Goal: Participate in discussion

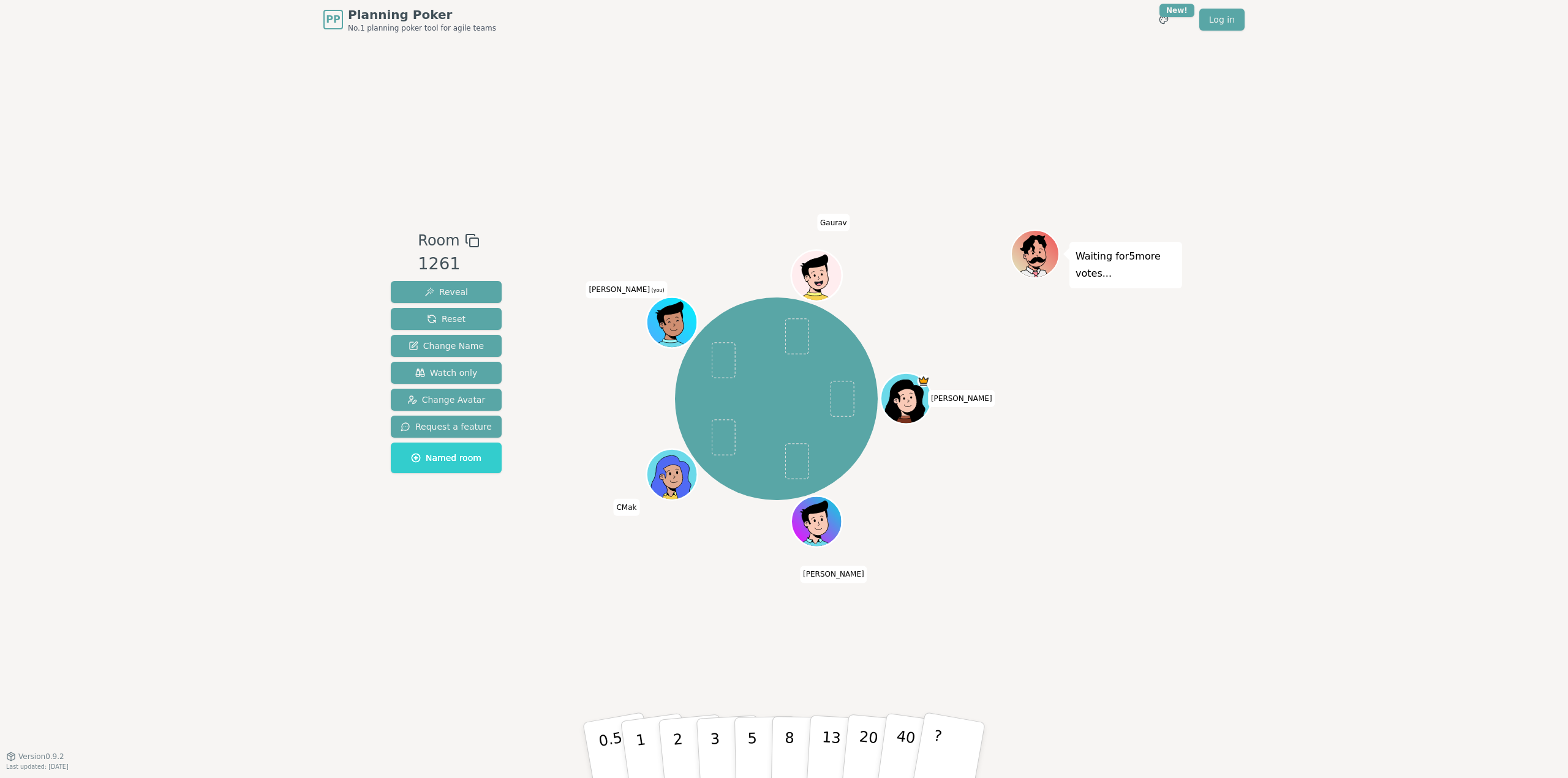
drag, startPoint x: 372, startPoint y: 563, endPoint x: 360, endPoint y: 590, distance: 29.5
click at [371, 564] on div "PP Planning Poker No.1 planning poker tool for agile teams Toggle theme New! Lo…" at bounding box center [784, 389] width 1568 height 778
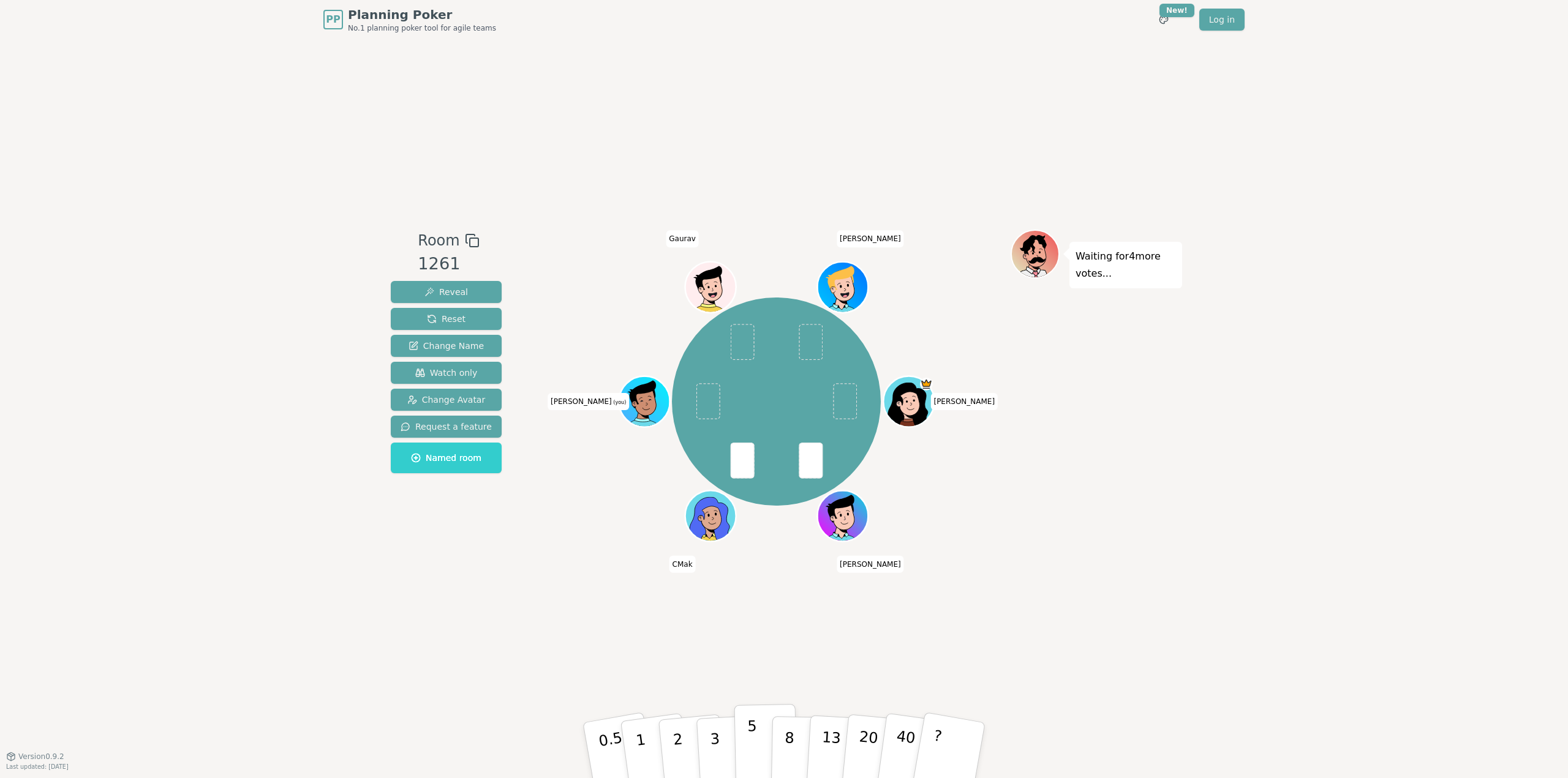
click at [751, 746] on p "5" at bounding box center [752, 750] width 11 height 66
click at [713, 738] on p "3" at bounding box center [716, 751] width 14 height 67
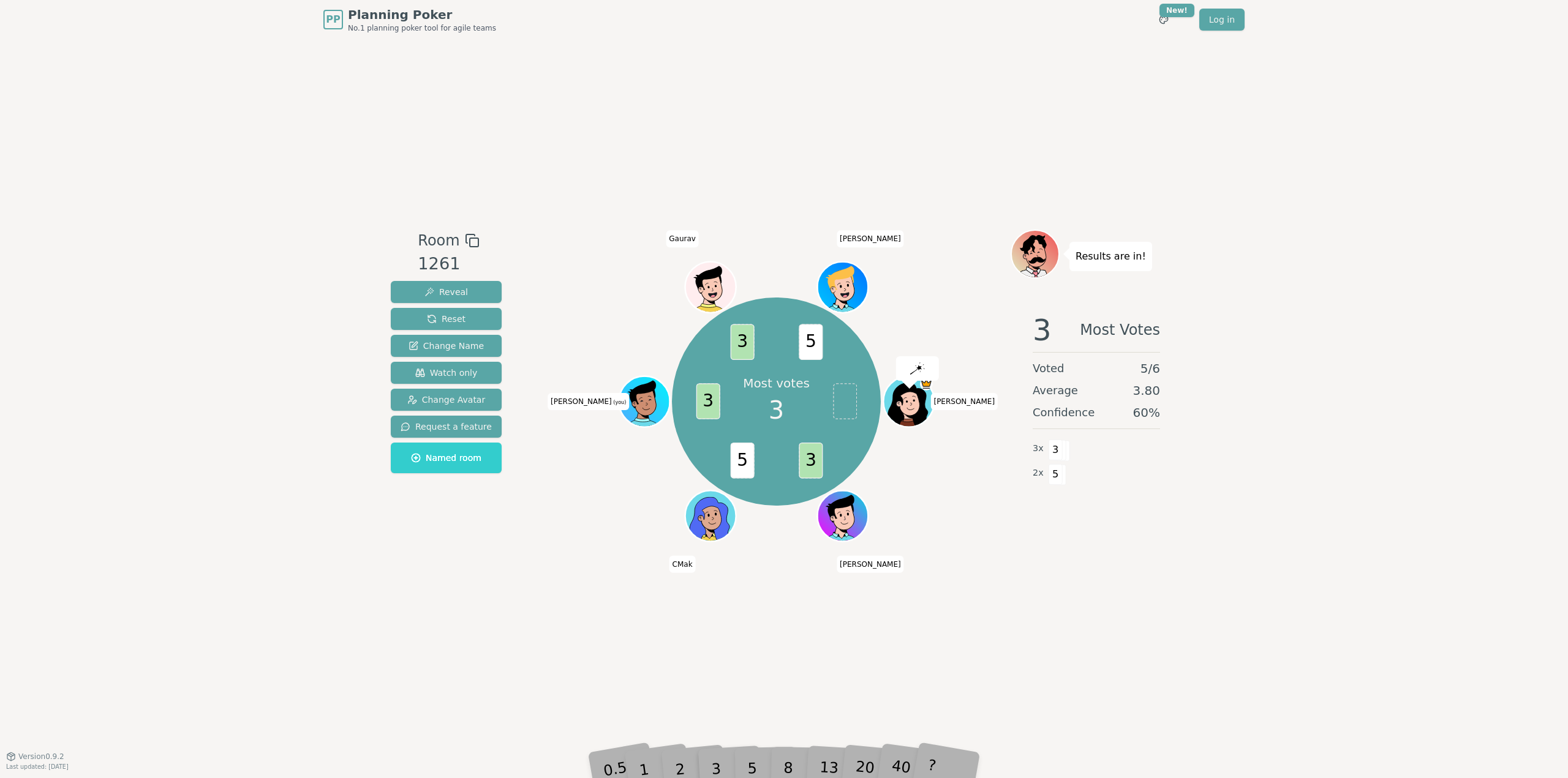
click at [676, 97] on div "Room 1261 Reveal Reset Change Name Watch only Change Avatar Request a feature N…" at bounding box center [784, 397] width 796 height 717
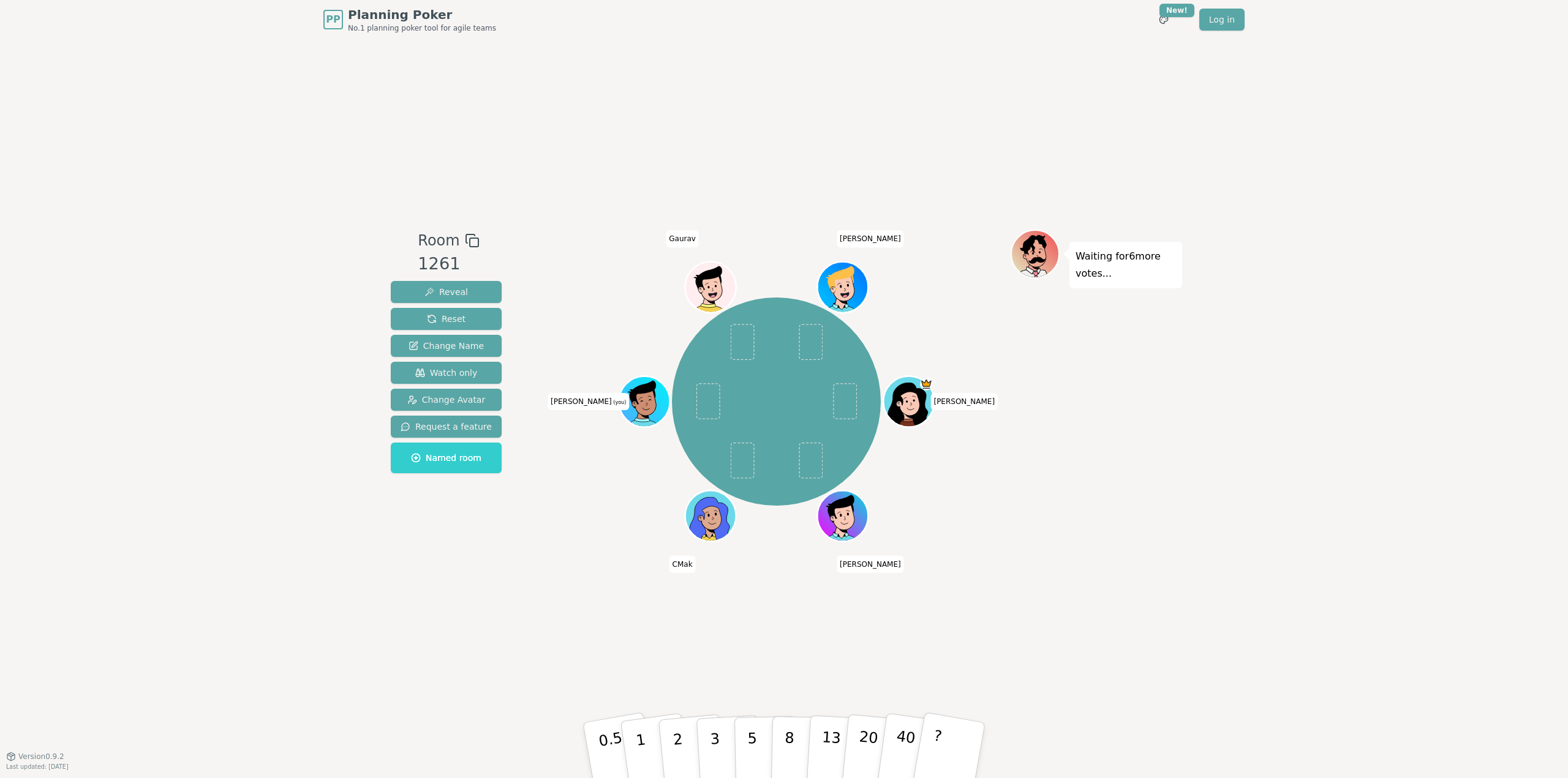
click at [1285, 74] on div "PP Planning Poker No.1 planning poker tool for agile teams Toggle theme New! Lo…" at bounding box center [784, 389] width 1568 height 778
click at [943, 147] on div "Room 1261 Reveal Reset Change Name Watch only Change Avatar Request a feature N…" at bounding box center [784, 397] width 796 height 717
click at [266, 627] on div "PP Planning Poker No.1 planning poker tool for agile teams Toggle theme New! Lo…" at bounding box center [784, 389] width 1568 height 778
click at [679, 741] on p "2" at bounding box center [679, 752] width 16 height 67
click at [1273, 524] on div "PP Planning Poker No.1 planning poker tool for agile teams Toggle theme New! Lo…" at bounding box center [784, 389] width 1568 height 778
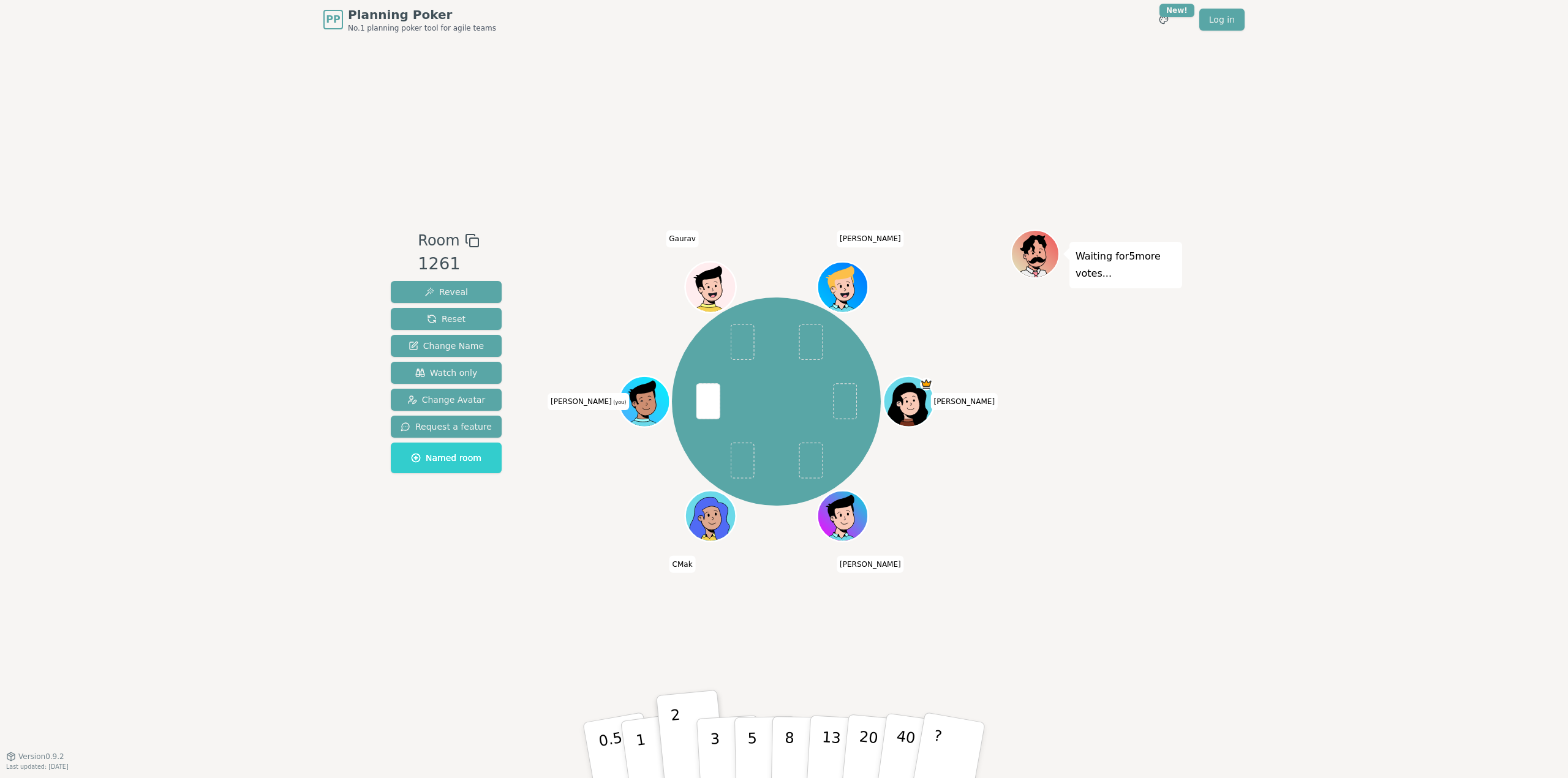
click at [1141, 516] on div "Waiting for 5 more votes..." at bounding box center [1096, 398] width 172 height 337
click at [1179, 540] on div "Waiting for 5 more votes..." at bounding box center [1096, 398] width 172 height 337
click at [1219, 613] on div "PP Planning Poker No.1 planning poker tool for agile teams Toggle theme New! Lo…" at bounding box center [784, 389] width 1568 height 778
click at [337, 579] on div "PP Planning Poker No.1 planning poker tool for agile teams Toggle theme New! Lo…" at bounding box center [784, 389] width 1568 height 778
click at [309, 564] on div "PP Planning Poker No.1 planning poker tool for agile teams Toggle theme New! Lo…" at bounding box center [784, 389] width 1568 height 778
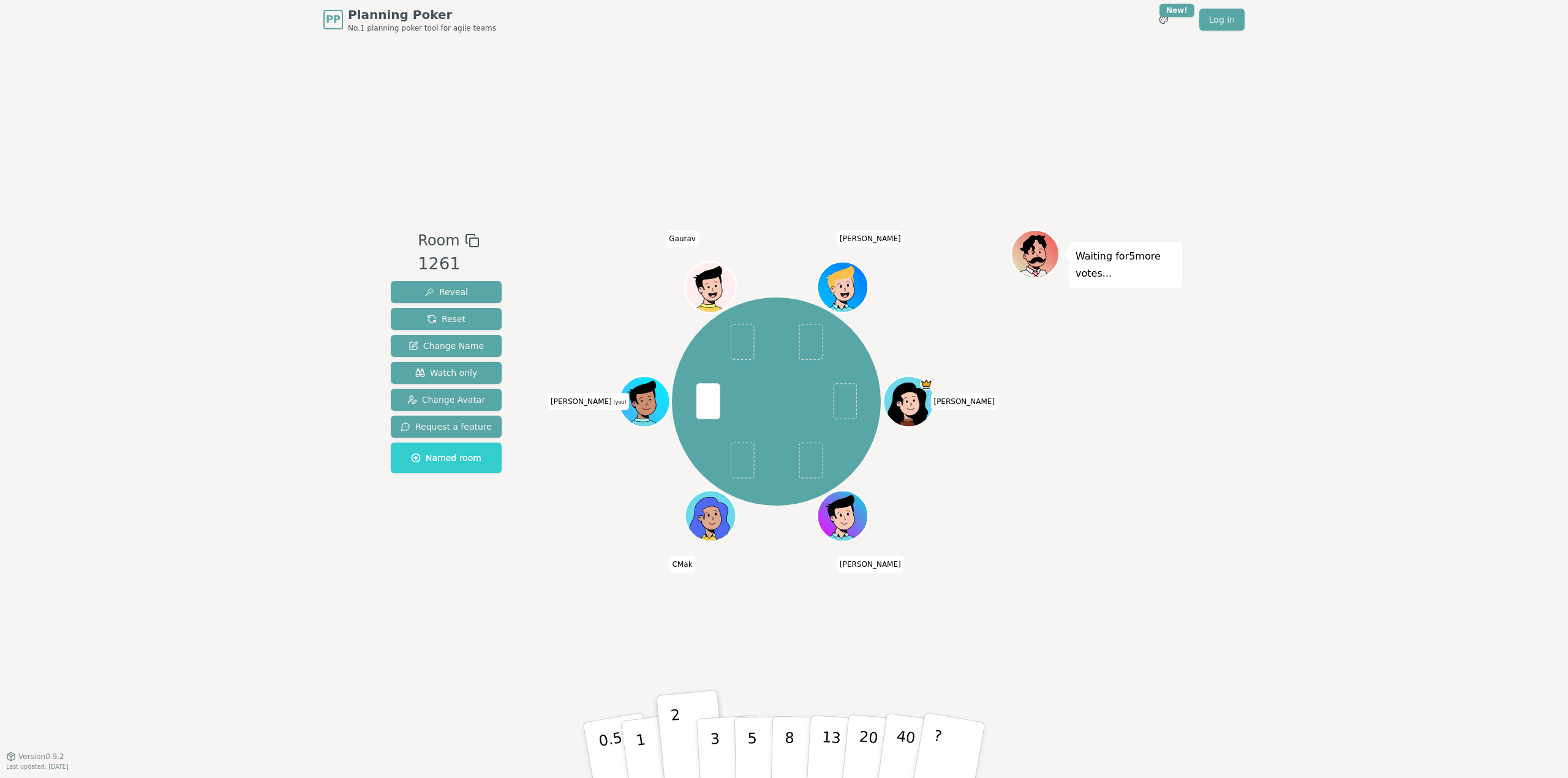
click at [315, 575] on div "PP Planning Poker No.1 planning poker tool for agile teams Toggle theme New! Lo…" at bounding box center [784, 389] width 1568 height 778
click at [282, 600] on div "PP Planning Poker No.1 planning poker tool for agile teams Toggle theme New! Lo…" at bounding box center [784, 389] width 1568 height 778
click at [284, 598] on div "PP Planning Poker No.1 planning poker tool for agile teams Toggle theme New! Lo…" at bounding box center [784, 389] width 1568 height 778
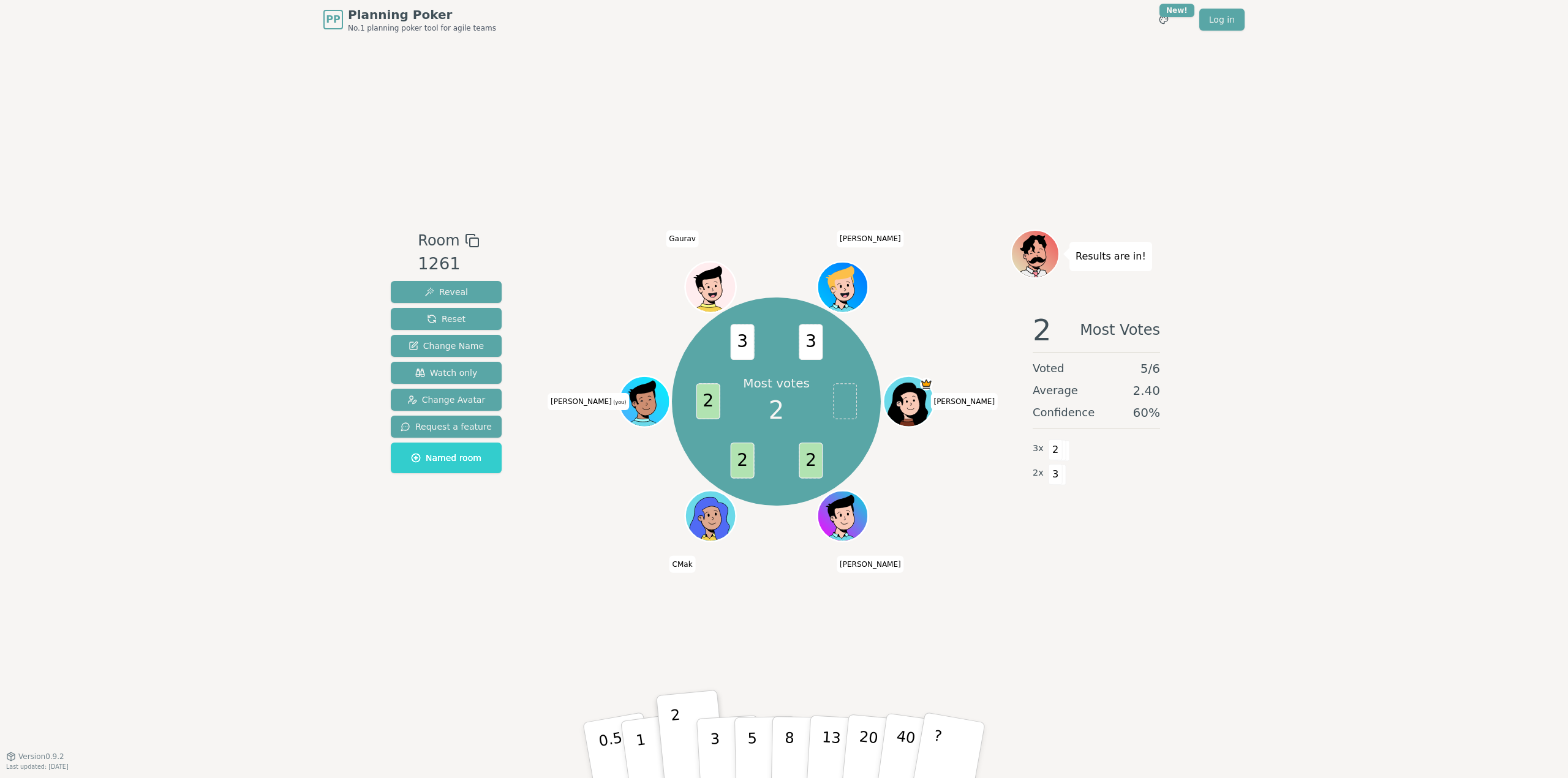
click at [1313, 384] on div "PP Planning Poker No.1 planning poker tool for agile teams Toggle theme New! Lo…" at bounding box center [784, 389] width 1568 height 778
drag, startPoint x: 1335, startPoint y: 162, endPoint x: 1433, endPoint y: 314, distance: 180.9
click at [1336, 163] on div "PP Planning Poker No.1 planning poker tool for agile teams Toggle theme New! Lo…" at bounding box center [784, 389] width 1568 height 778
click at [1433, 318] on div "PP Planning Poker No.1 planning poker tool for agile teams Toggle theme New! Lo…" at bounding box center [784, 389] width 1568 height 778
drag, startPoint x: 1351, startPoint y: 161, endPoint x: 1363, endPoint y: 231, distance: 71.0
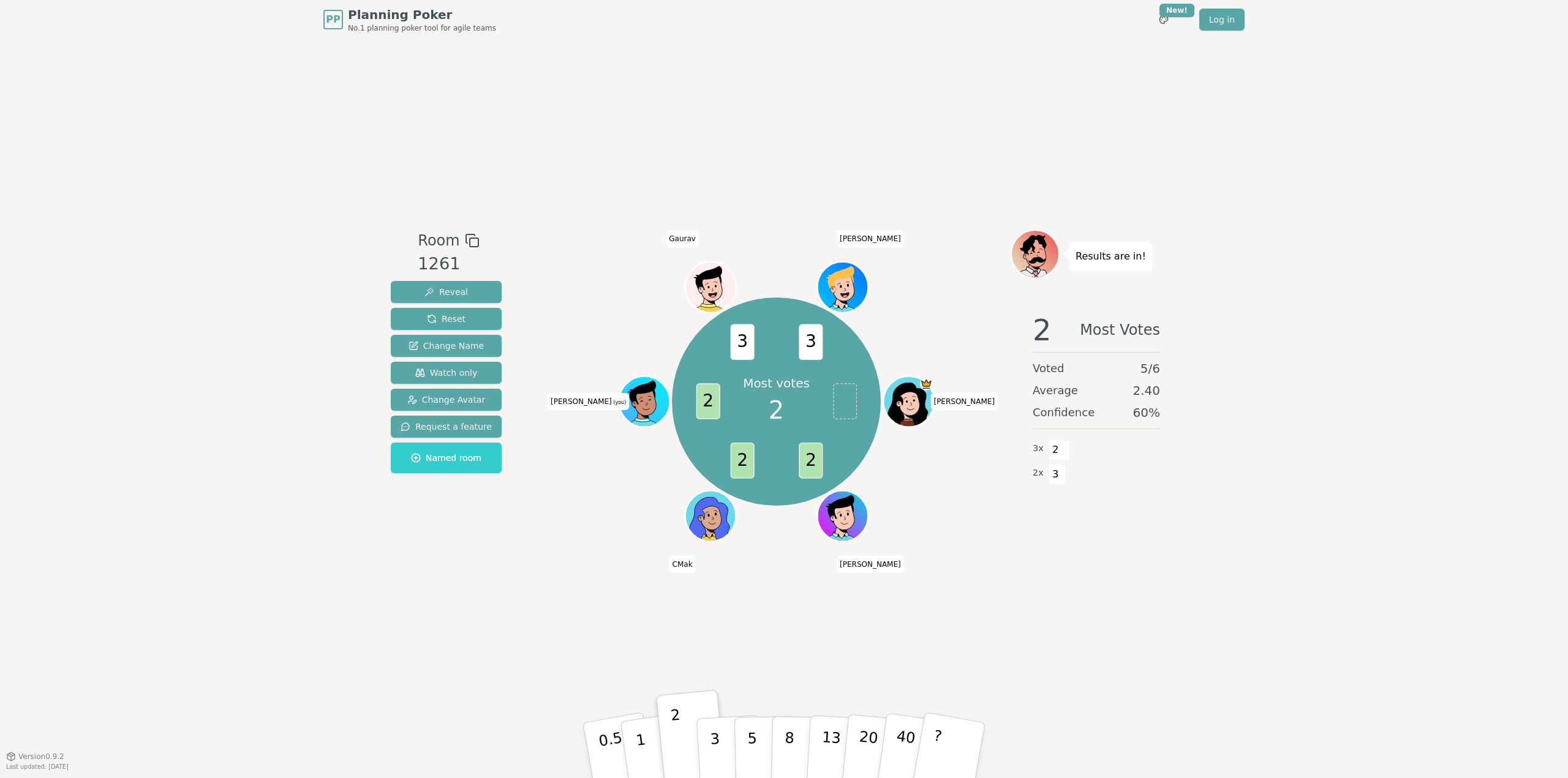
click at [1355, 189] on div "PP Planning Poker No.1 planning poker tool for agile teams Toggle theme New! Lo…" at bounding box center [784, 389] width 1568 height 778
click at [1363, 231] on div "PP Planning Poker No.1 planning poker tool for agile teams Toggle theme New! Lo…" at bounding box center [784, 389] width 1568 height 778
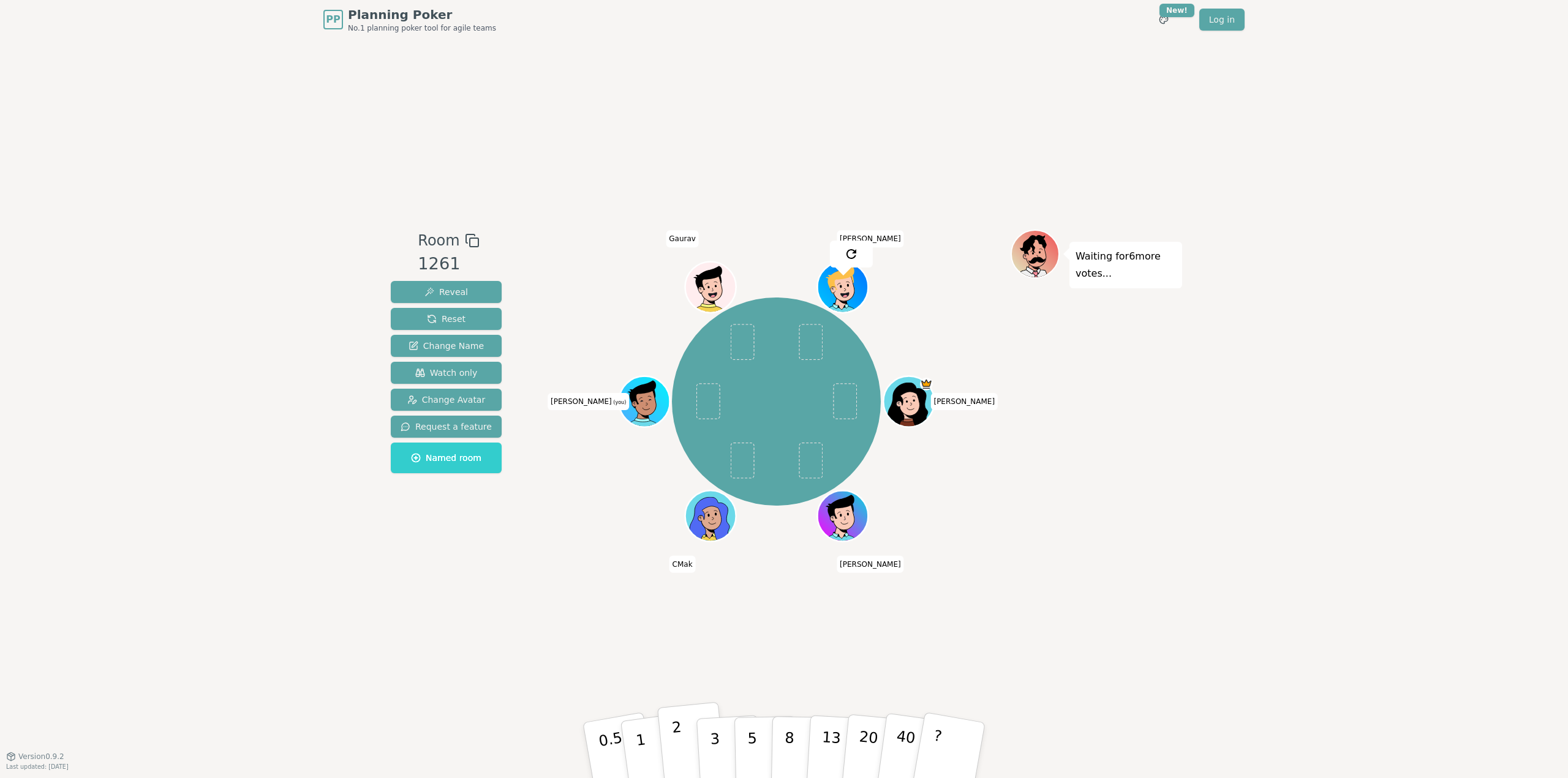
click at [686, 728] on button "2" at bounding box center [692, 750] width 70 height 97
click at [1192, 561] on div "PP Planning Poker No.1 planning poker tool for agile teams Toggle theme New! Lo…" at bounding box center [784, 389] width 1568 height 778
click at [681, 734] on button "2" at bounding box center [692, 750] width 70 height 97
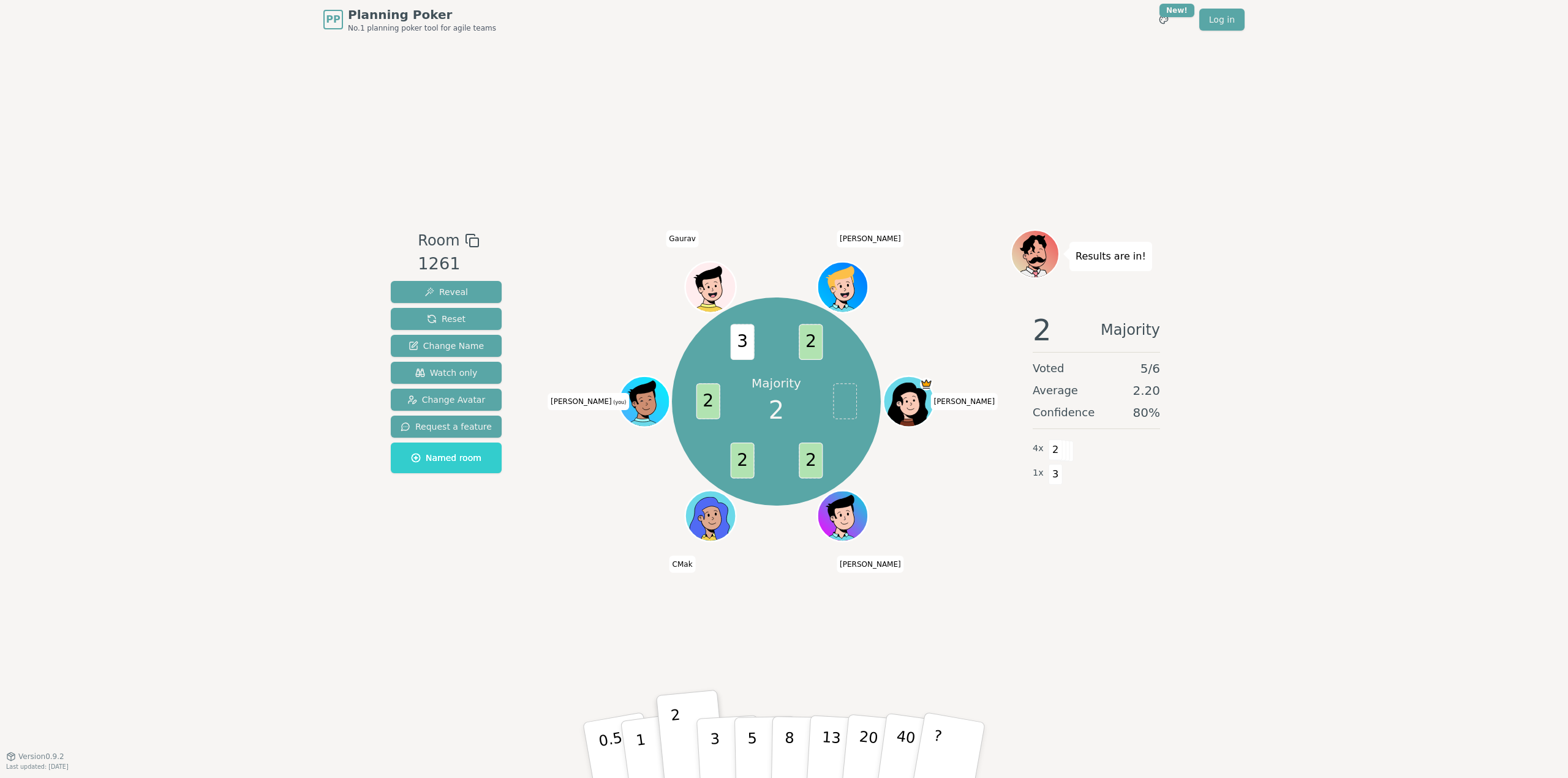
click at [179, 68] on div "PP Planning Poker No.1 planning poker tool for agile teams Toggle theme New! Lo…" at bounding box center [784, 389] width 1568 height 778
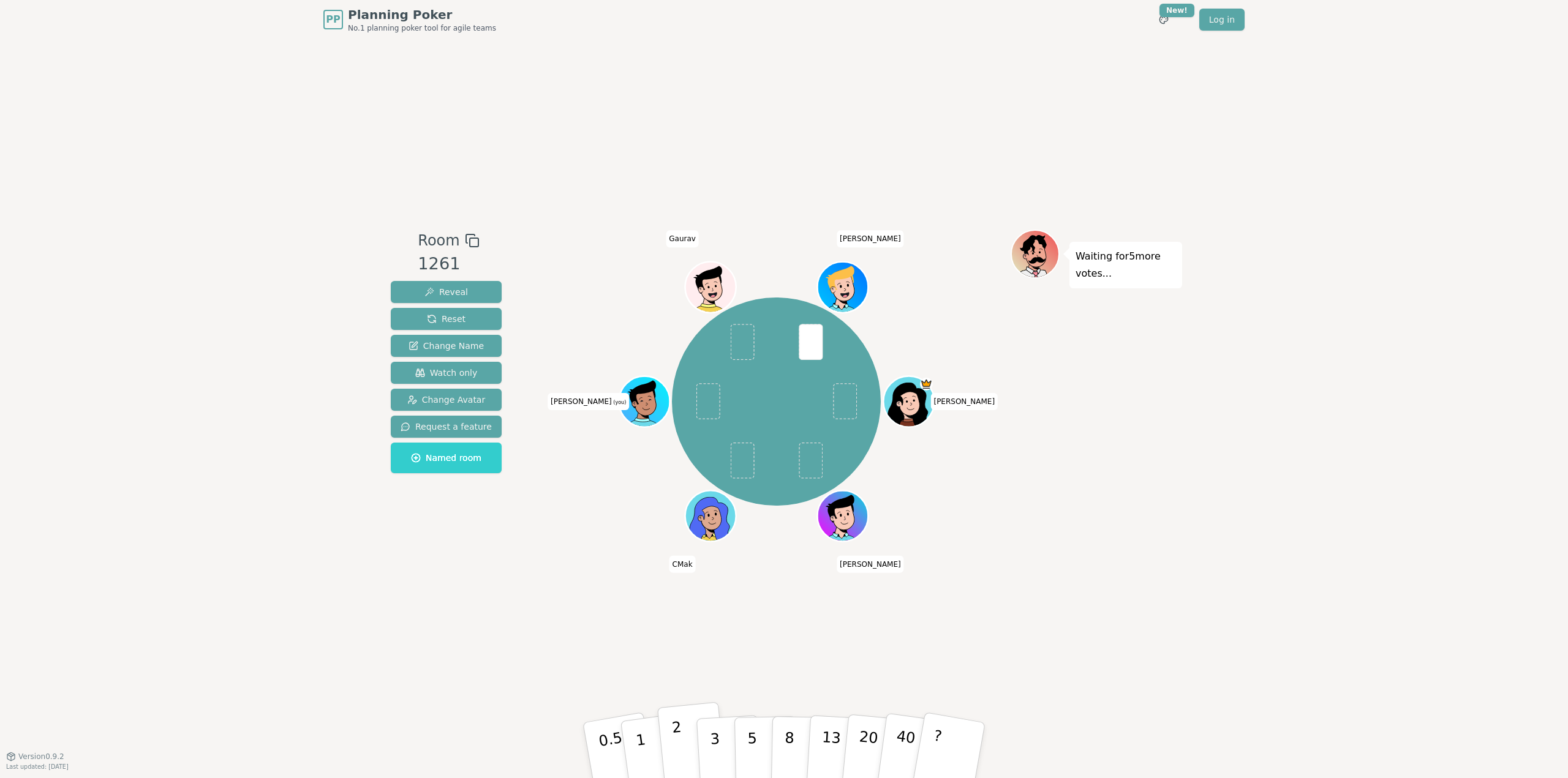
click at [674, 739] on p "2" at bounding box center [679, 752] width 16 height 67
drag, startPoint x: 1258, startPoint y: 580, endPoint x: 1284, endPoint y: 626, distance: 52.8
click at [1258, 580] on div "PP Planning Poker No.1 planning poker tool for agile teams Toggle theme New! Lo…" at bounding box center [784, 389] width 1568 height 778
click at [1280, 638] on div "PP Planning Poker No.1 planning poker tool for agile teams Toggle theme New! Lo…" at bounding box center [784, 389] width 1568 height 778
click at [593, 556] on div "1 2 2 1 [PERSON_NAME] [PERSON_NAME] CMak [PERSON_NAME] (you) [PERSON_NAME]" at bounding box center [776, 398] width 469 height 337
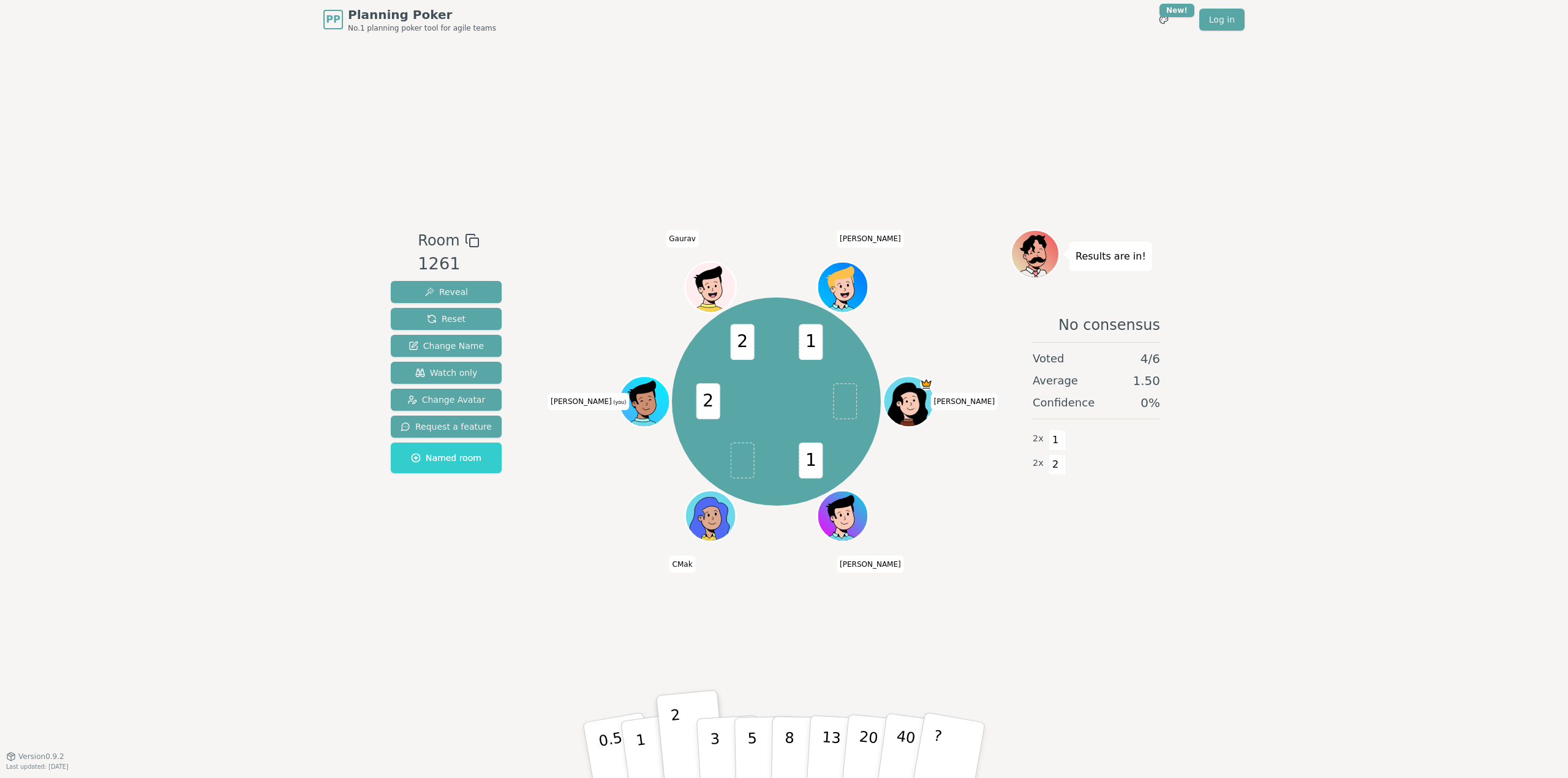
drag, startPoint x: 572, startPoint y: 472, endPoint x: 757, endPoint y: 505, distance: 187.9
click at [610, 480] on div "1 2 2 1 [PERSON_NAME] [PERSON_NAME] CMak [PERSON_NAME] (you) [PERSON_NAME]" at bounding box center [776, 402] width 469 height 301
drag, startPoint x: 1203, startPoint y: 549, endPoint x: 1250, endPoint y: 643, distance: 105.1
click at [1224, 595] on div "PP Planning Poker No.1 planning poker tool for agile teams Toggle theme New! Lo…" at bounding box center [784, 389] width 1568 height 778
drag, startPoint x: 1254, startPoint y: 665, endPoint x: 1245, endPoint y: 652, distance: 15.8
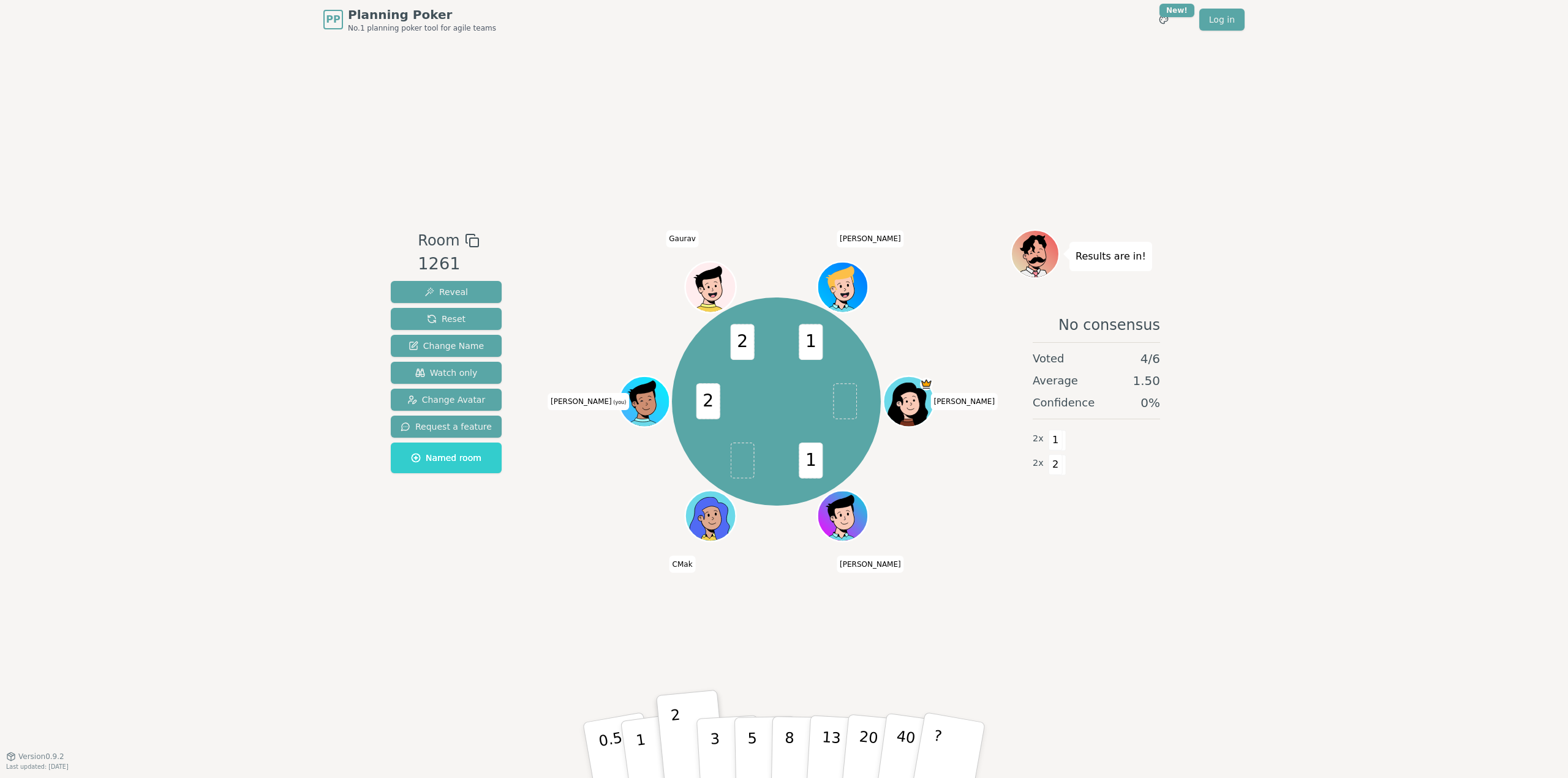
click at [1250, 661] on div "PP Planning Poker No.1 planning poker tool for agile teams Toggle theme New! Lo…" at bounding box center [784, 389] width 1568 height 778
drag, startPoint x: 1181, startPoint y: 558, endPoint x: 1230, endPoint y: 667, distance: 119.5
click at [1195, 603] on div "PP Planning Poker No.1 planning poker tool for agile teams Toggle theme New! Lo…" at bounding box center [784, 389] width 1568 height 778
click at [1221, 665] on div "PP Planning Poker No.1 planning poker tool for agile teams Toggle theme New! Lo…" at bounding box center [784, 389] width 1568 height 778
click at [533, 559] on div "Room 1261 Reveal Reset Change Name Watch only Change Avatar Request a feature N…" at bounding box center [784, 398] width 796 height 337
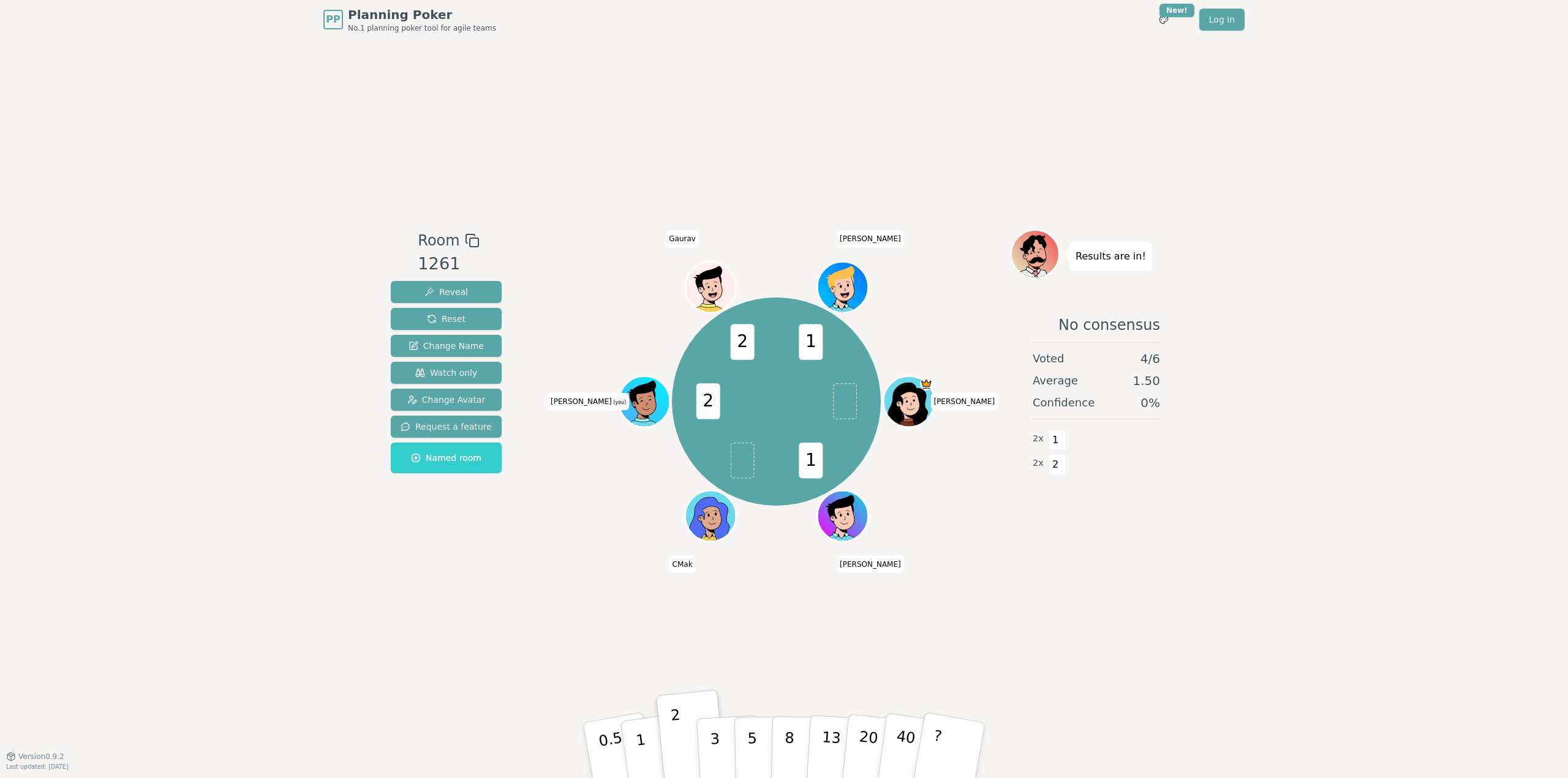
click at [1324, 324] on div "PP Planning Poker No.1 planning poker tool for agile teams Toggle theme New! Lo…" at bounding box center [784, 389] width 1568 height 778
drag, startPoint x: 1351, startPoint y: 202, endPoint x: 1364, endPoint y: 229, distance: 30.0
click at [1354, 206] on div "PP Planning Poker No.1 planning poker tool for agile teams Toggle theme New! Lo…" at bounding box center [784, 389] width 1568 height 778
click at [1377, 368] on div "PP Planning Poker No.1 planning poker tool for agile teams Toggle theme New! Lo…" at bounding box center [784, 389] width 1568 height 778
click at [1365, 225] on div "PP Planning Poker No.1 planning poker tool for agile teams Toggle theme New! Lo…" at bounding box center [784, 389] width 1568 height 778
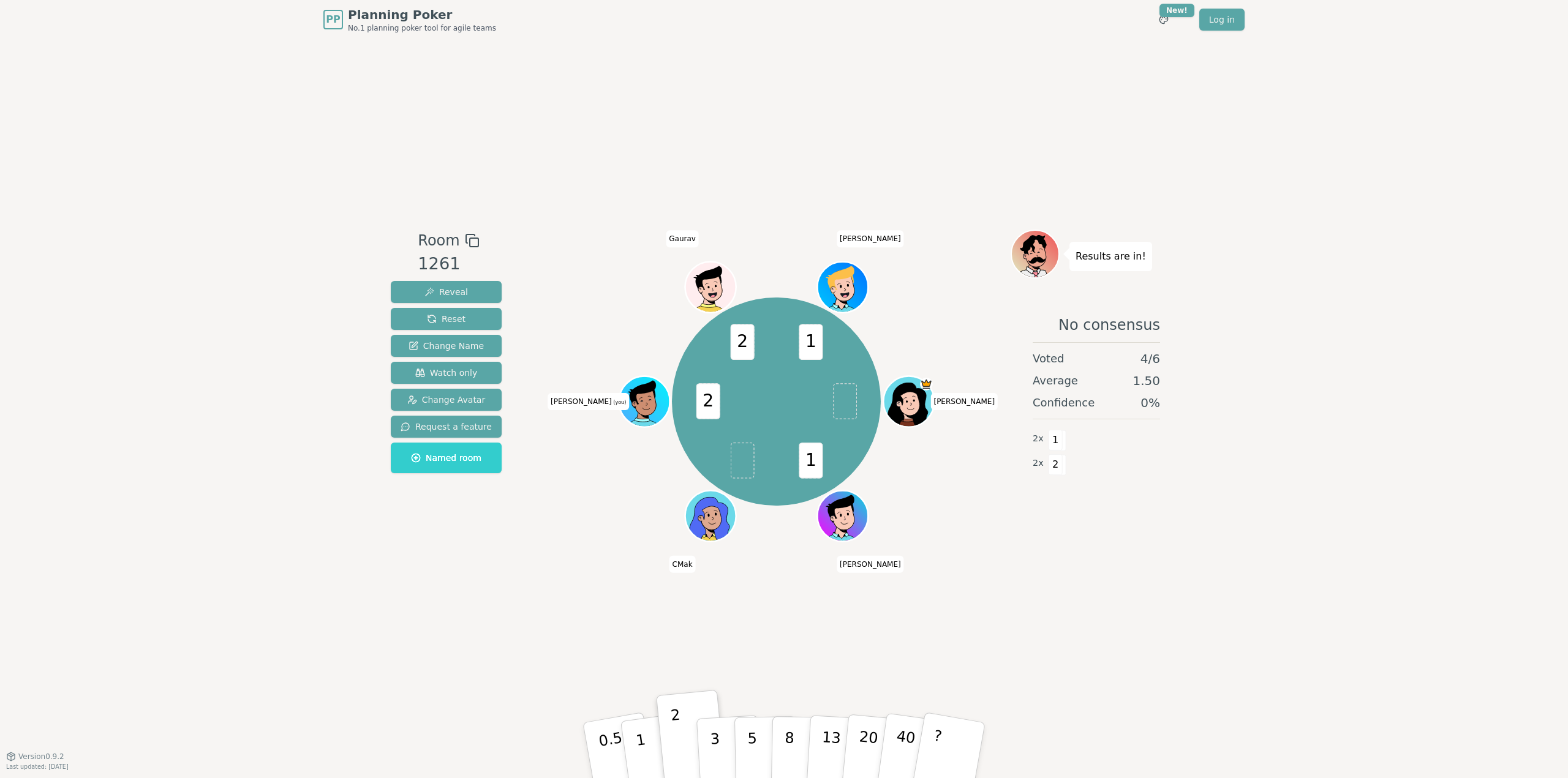
click at [1388, 355] on div "PP Planning Poker No.1 planning poker tool for agile teams Toggle theme New! Lo…" at bounding box center [784, 389] width 1568 height 778
click at [511, 107] on div "Room 1261 Reveal Reset Change Name Watch only Change Avatar Request a feature N…" at bounding box center [784, 397] width 796 height 717
click at [559, 95] on div "Room 1261 Reveal Reset Change Name Watch only Change Avatar Request a feature N…" at bounding box center [784, 397] width 796 height 717
click at [526, 65] on div "Room 1261 Reveal Reset Change Name Watch only Change Avatar Request a feature N…" at bounding box center [784, 397] width 796 height 717
drag, startPoint x: 528, startPoint y: 67, endPoint x: 862, endPoint y: 121, distance: 338.3
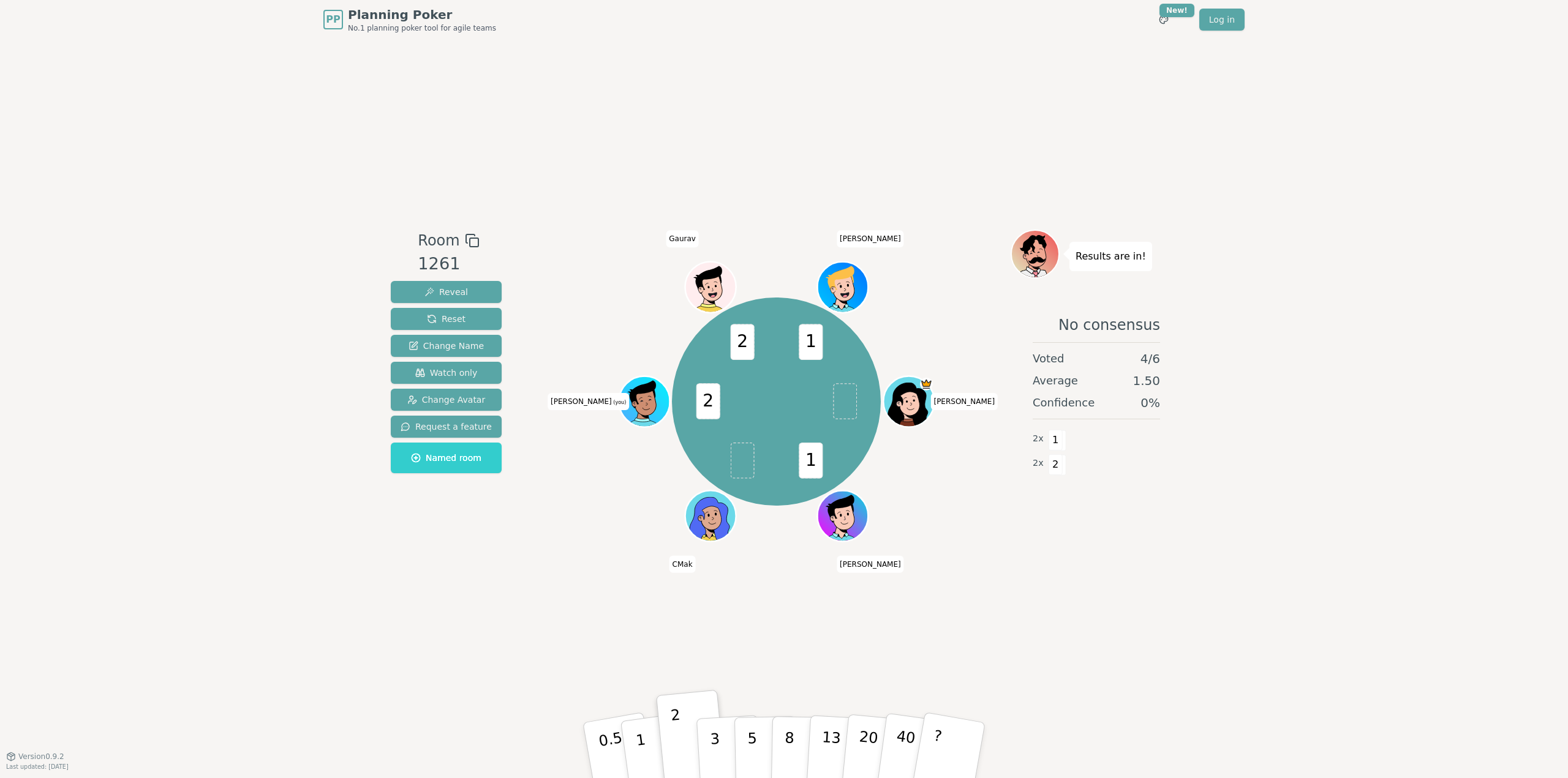
click at [538, 70] on div "Room 1261 Reveal Reset Change Name Watch only Change Avatar Request a feature N…" at bounding box center [784, 397] width 796 height 717
drag, startPoint x: 1188, startPoint y: 119, endPoint x: 1198, endPoint y: 162, distance: 44.1
click at [1190, 136] on div "PP Planning Poker No.1 planning poker tool for agile teams Toggle theme New! Lo…" at bounding box center [784, 389] width 1568 height 778
drag, startPoint x: 1229, startPoint y: 249, endPoint x: 1201, endPoint y: 142, distance: 110.6
click at [1217, 222] on div "PP Planning Poker No.1 planning poker tool for agile teams Toggle theme New! Lo…" at bounding box center [784, 389] width 1568 height 778
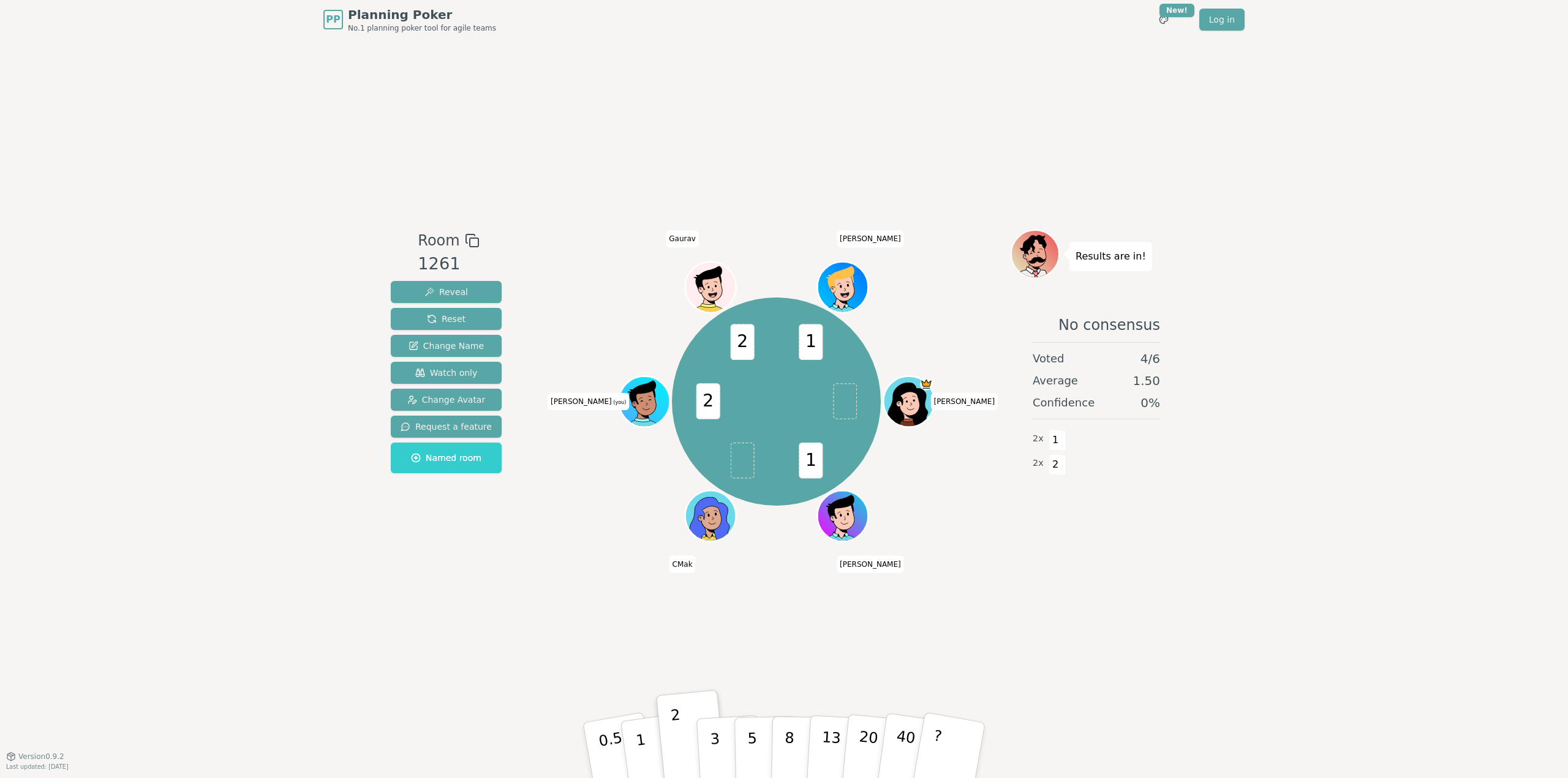
drag, startPoint x: 1201, startPoint y: 126, endPoint x: 1268, endPoint y: 276, distance: 164.3
click at [1222, 167] on div "PP Planning Poker No.1 planning poker tool for agile teams Toggle theme New! Lo…" at bounding box center [784, 389] width 1568 height 778
drag, startPoint x: 1268, startPoint y: 276, endPoint x: 1219, endPoint y: 172, distance: 115.0
click at [1264, 269] on div "PP Planning Poker No.1 planning poker tool for agile teams Toggle theme New! Lo…" at bounding box center [784, 389] width 1568 height 778
click at [1224, 208] on div "PP Planning Poker No.1 planning poker tool for agile teams Toggle theme New! Lo…" at bounding box center [784, 389] width 1568 height 778
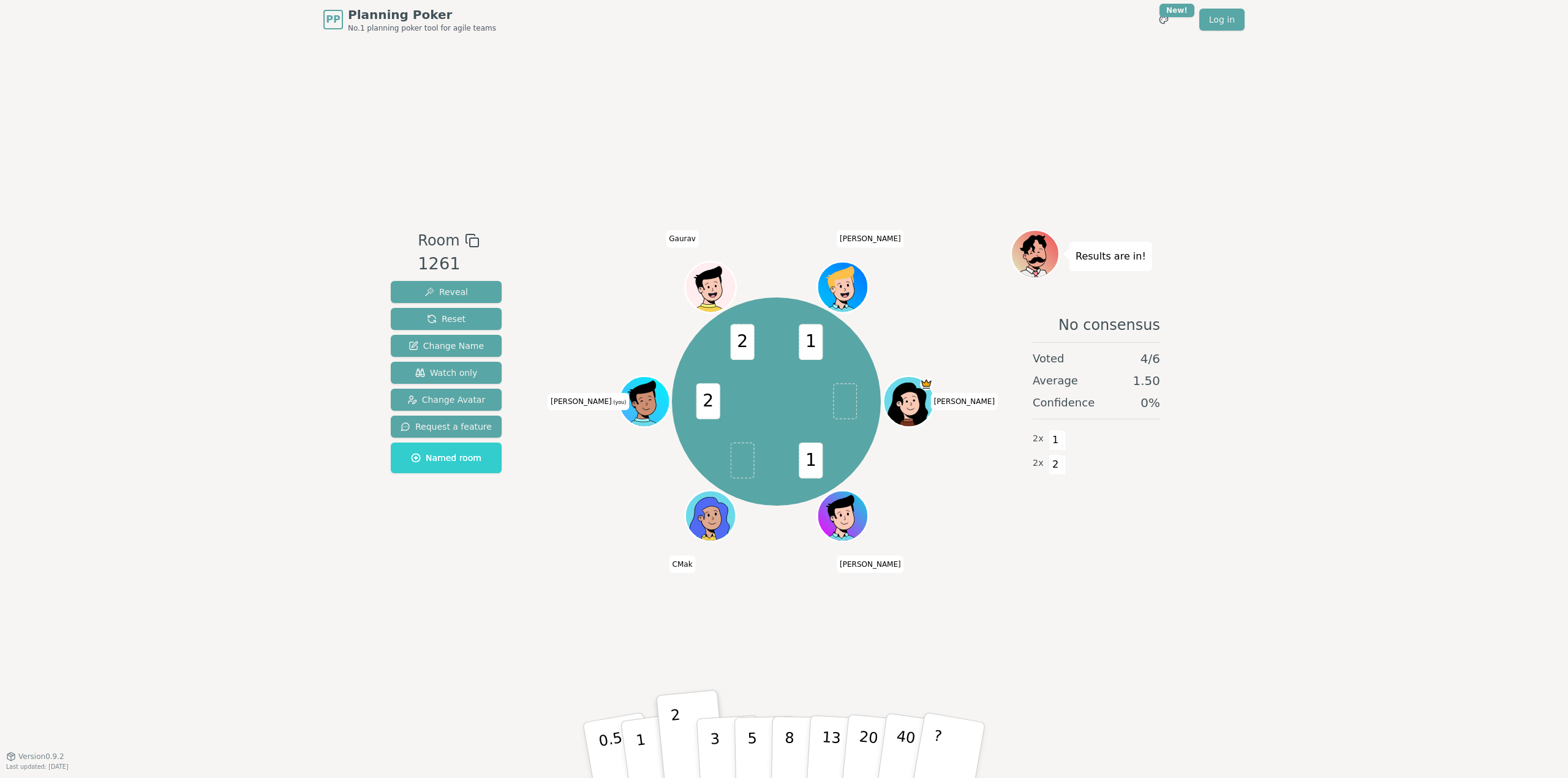
drag, startPoint x: 1263, startPoint y: 297, endPoint x: 1240, endPoint y: 224, distance: 76.5
click at [1255, 270] on div "PP Planning Poker No.1 planning poker tool for agile teams Toggle theme New! Lo…" at bounding box center [784, 389] width 1568 height 778
click at [1226, 233] on div "PP Planning Poker No.1 planning poker tool for agile teams Toggle theme New! Lo…" at bounding box center [784, 389] width 1568 height 778
click at [1253, 266] on div "PP Planning Poker No.1 planning poker tool for agile teams Toggle theme New! Lo…" at bounding box center [784, 389] width 1568 height 778
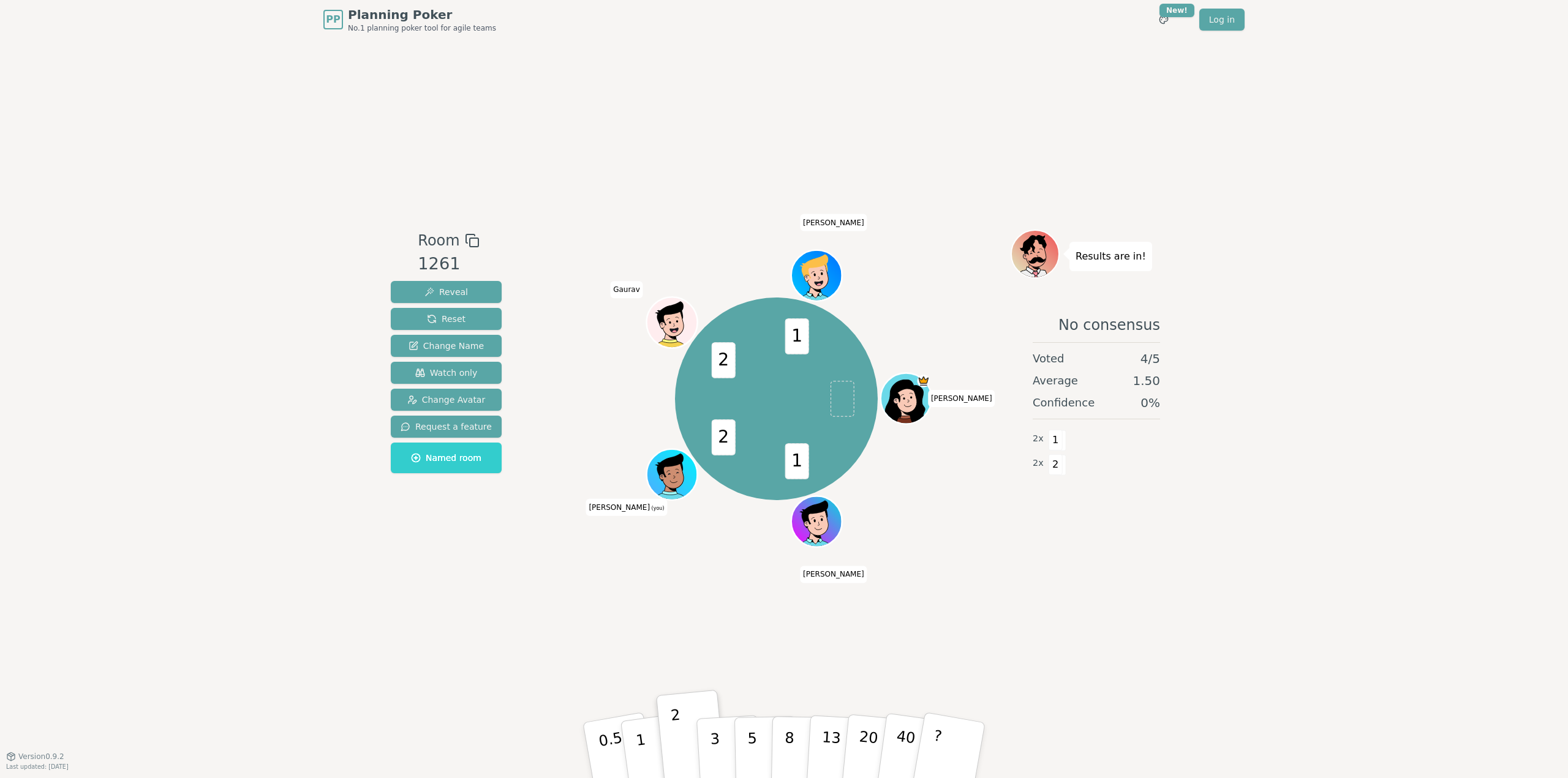
click at [571, 167] on div "Room 1261 Reveal Reset Change Name Watch only Change Avatar Request a feature N…" at bounding box center [784, 397] width 796 height 717
click at [1173, 177] on div "Room 1261 Reveal Reset Change Name Watch only Change Avatar Request a feature N…" at bounding box center [784, 397] width 796 height 717
